Goal: Task Accomplishment & Management: Manage account settings

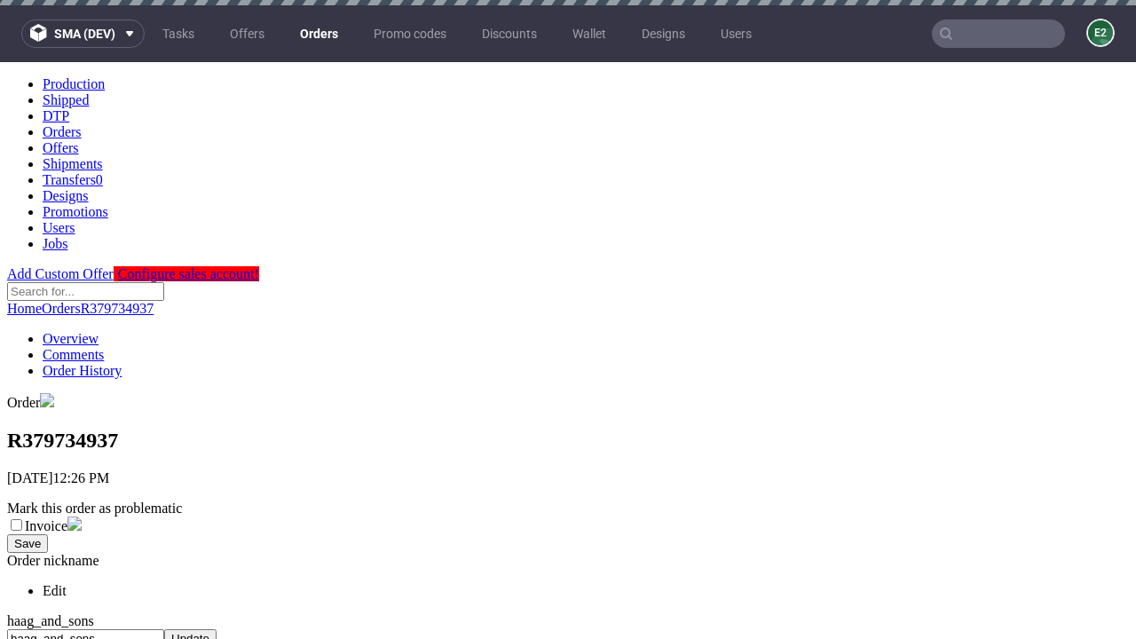
scroll to position [725, 0]
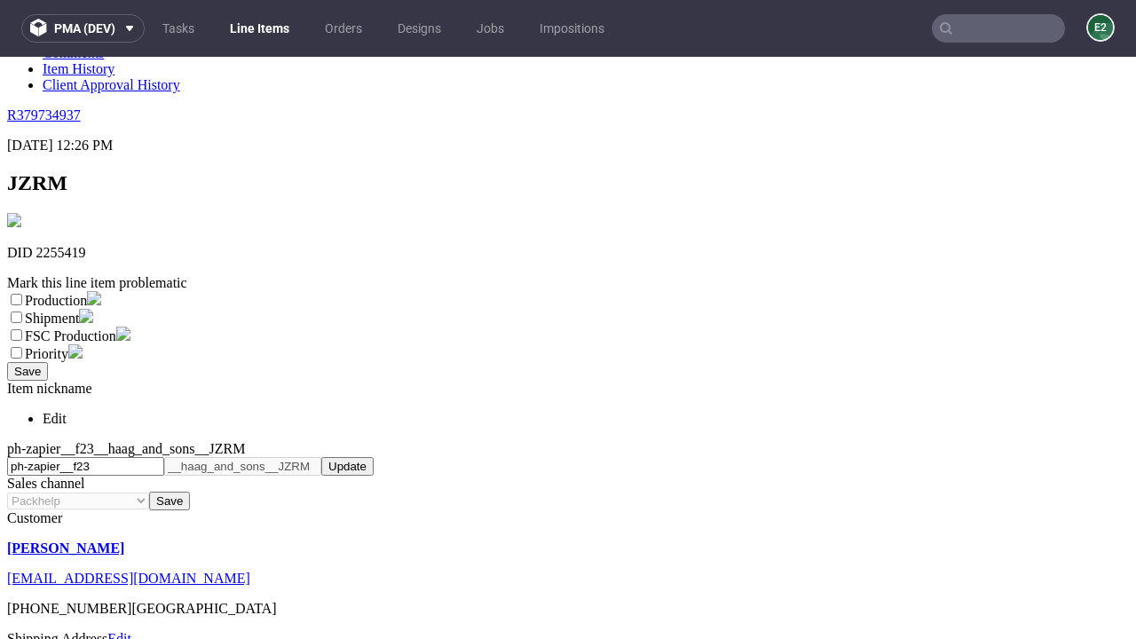
scroll to position [312, 0]
select select "dtp_ca_needed"
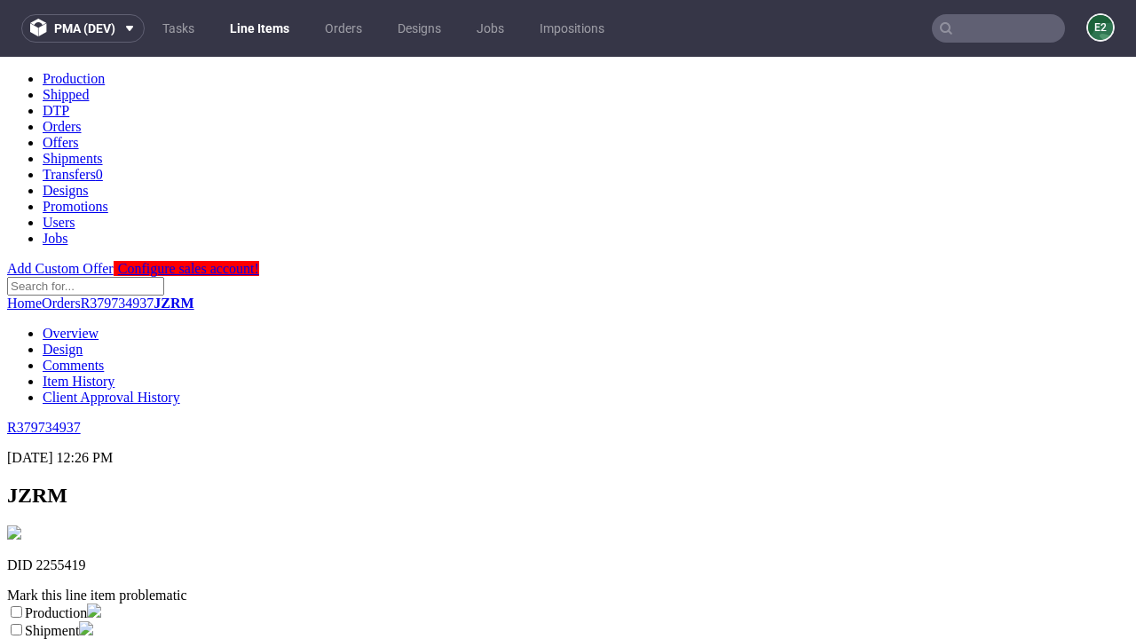
scroll to position [0, 0]
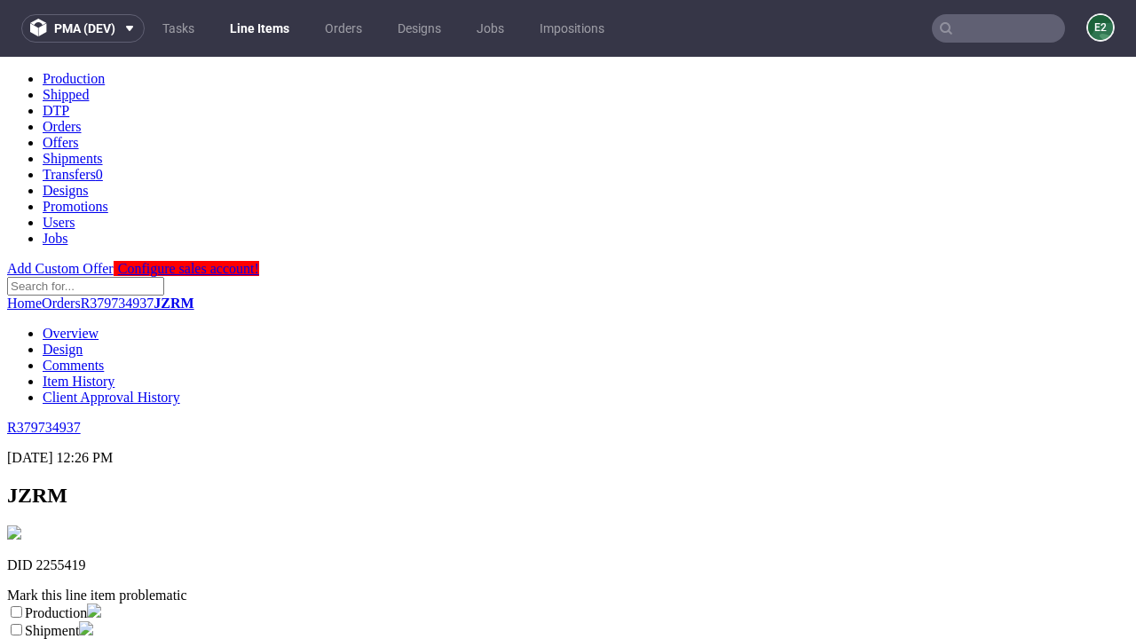
checkbox input "true"
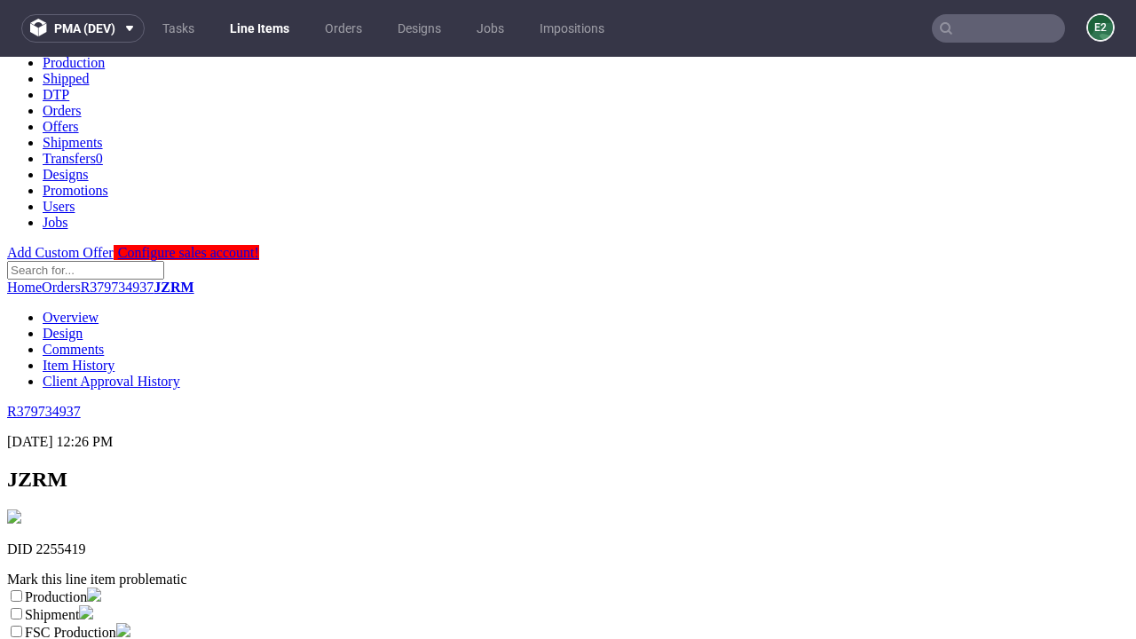
type textarea "test"
